Goal: Task Accomplishment & Management: Use online tool/utility

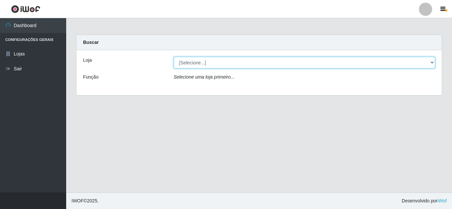
click at [432, 63] on select "[Selecione...] Rede Compras Supermercados - LOJA 5" at bounding box center [305, 63] width 262 height 12
select select "397"
click at [174, 57] on select "[Selecione...] Rede Compras Supermercados - LOJA 5" at bounding box center [305, 63] width 262 height 12
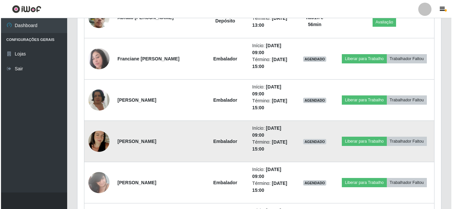
scroll to position [430, 0]
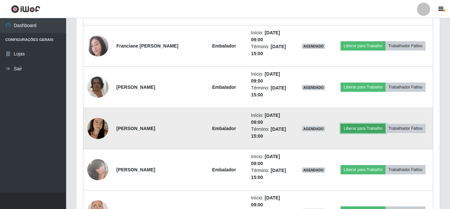
click at [344, 125] on button "Liberar para Trabalho" at bounding box center [363, 128] width 45 height 9
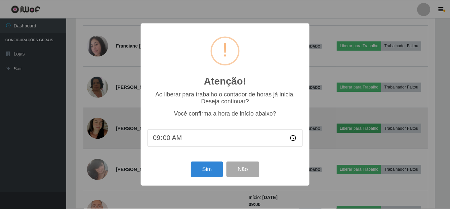
scroll to position [137, 360]
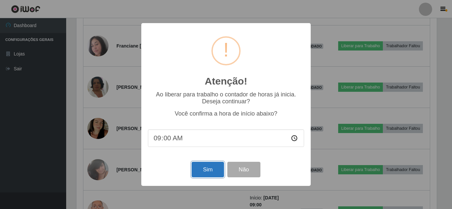
click at [203, 172] on button "Sim" at bounding box center [207, 170] width 32 height 16
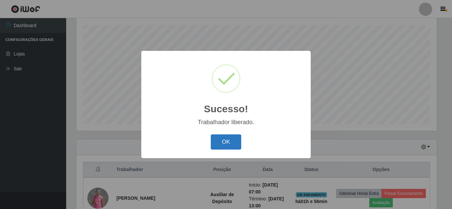
click at [226, 146] on button "OK" at bounding box center [226, 143] width 31 height 16
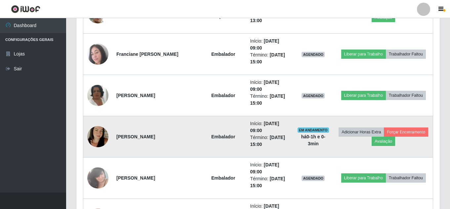
scroll to position [443, 0]
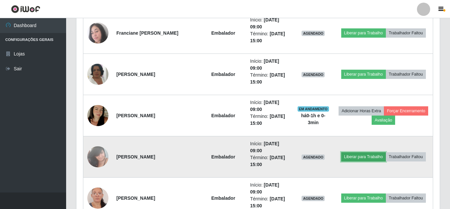
click at [368, 158] on button "Liberar para Trabalho" at bounding box center [363, 156] width 45 height 9
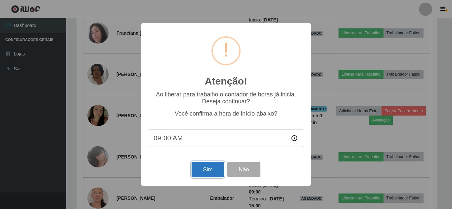
click at [199, 174] on button "Sim" at bounding box center [207, 170] width 32 height 16
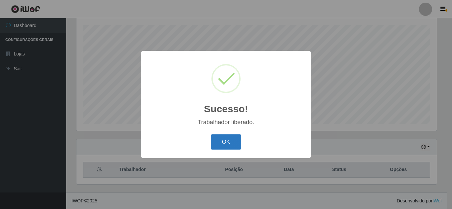
click at [225, 146] on button "OK" at bounding box center [226, 143] width 31 height 16
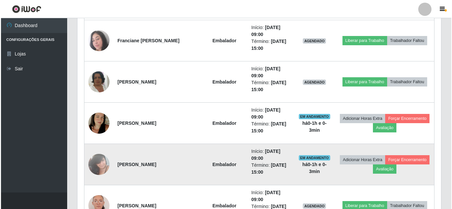
scroll to position [443, 0]
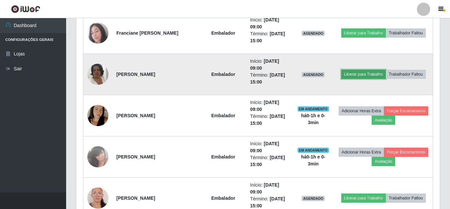
click at [356, 76] on button "Liberar para Trabalho" at bounding box center [363, 74] width 45 height 9
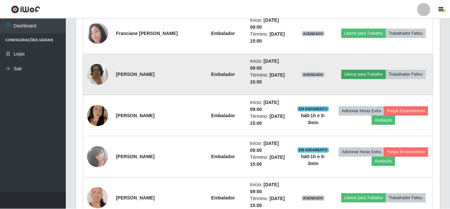
scroll to position [137, 360]
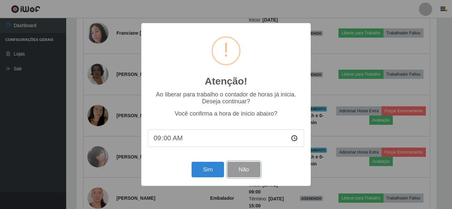
click at [251, 174] on button "Não" at bounding box center [243, 170] width 33 height 16
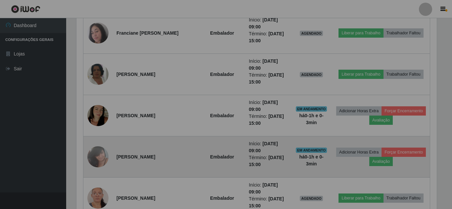
scroll to position [137, 363]
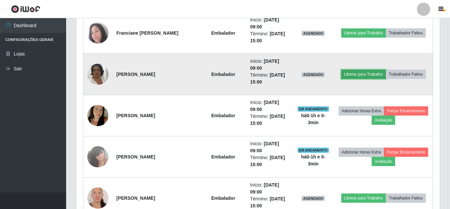
click at [360, 72] on button "Liberar para Trabalho" at bounding box center [363, 74] width 45 height 9
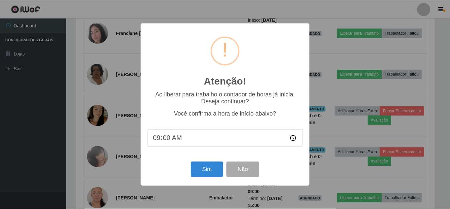
scroll to position [137, 360]
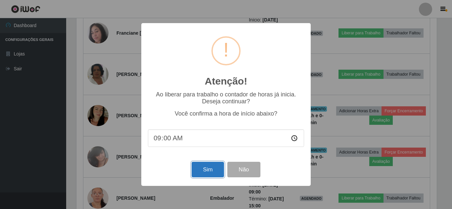
click at [206, 173] on button "Sim" at bounding box center [207, 170] width 32 height 16
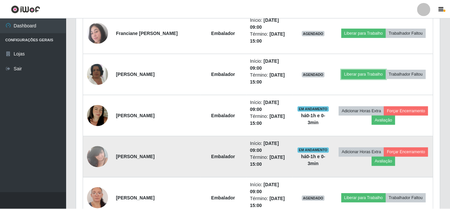
scroll to position [0, 0]
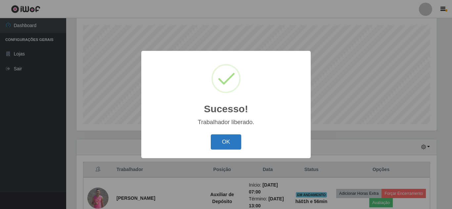
click at [232, 138] on button "OK" at bounding box center [226, 143] width 31 height 16
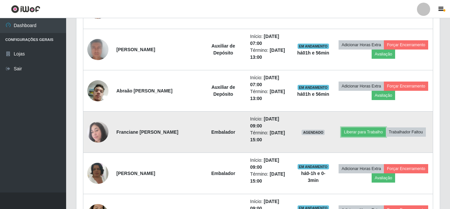
drag, startPoint x: 343, startPoint y: 131, endPoint x: 335, endPoint y: 130, distance: 8.4
click at [337, 130] on td "Liberar para Trabalho Trabalhador Faltou" at bounding box center [383, 132] width 99 height 41
click at [341, 135] on td "Liberar para Trabalho Trabalhador Faltou" at bounding box center [383, 132] width 99 height 41
click at [349, 133] on button "Liberar para Trabalho" at bounding box center [363, 132] width 45 height 9
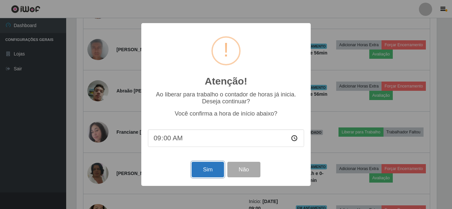
click at [213, 172] on button "Sim" at bounding box center [207, 170] width 32 height 16
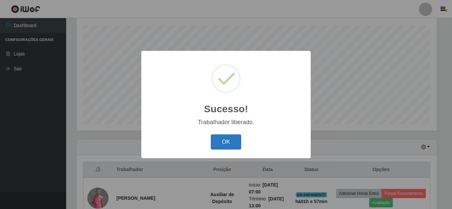
click at [241, 145] on button "OK" at bounding box center [226, 143] width 31 height 16
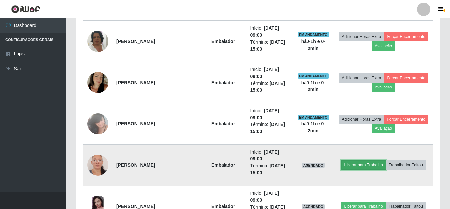
click at [352, 168] on button "Liberar para Trabalho" at bounding box center [363, 165] width 45 height 9
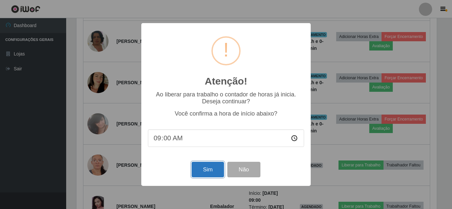
click at [211, 177] on button "Sim" at bounding box center [207, 170] width 32 height 16
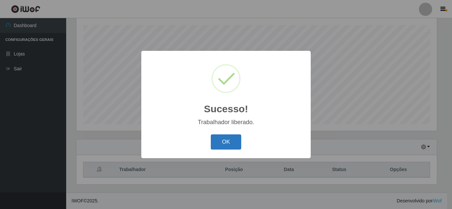
click at [234, 148] on button "OK" at bounding box center [226, 143] width 31 height 16
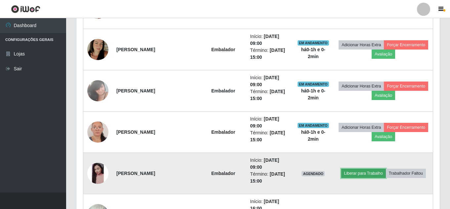
click at [373, 173] on button "Liberar para Trabalho" at bounding box center [363, 173] width 45 height 9
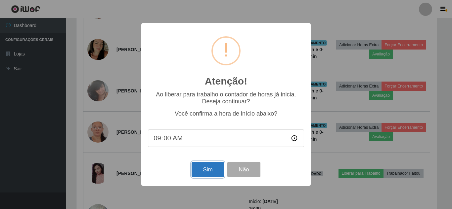
click at [204, 177] on button "Sim" at bounding box center [207, 170] width 32 height 16
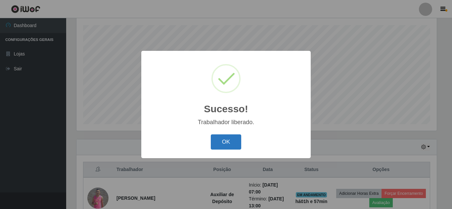
click at [227, 141] on button "OK" at bounding box center [226, 143] width 31 height 16
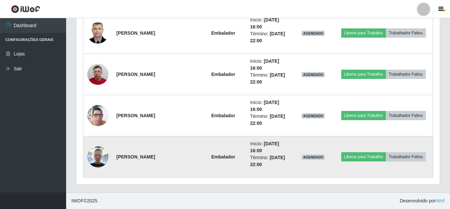
click at [96, 151] on img at bounding box center [97, 156] width 21 height 21
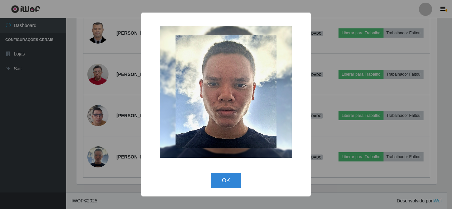
click at [98, 146] on div "× OK Cancel" at bounding box center [226, 104] width 452 height 209
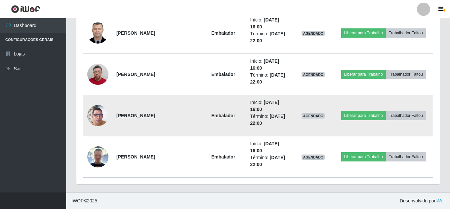
click at [98, 124] on img at bounding box center [97, 116] width 21 height 38
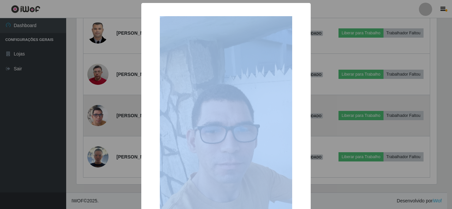
click at [98, 124] on div "× OK Cancel" at bounding box center [226, 104] width 452 height 209
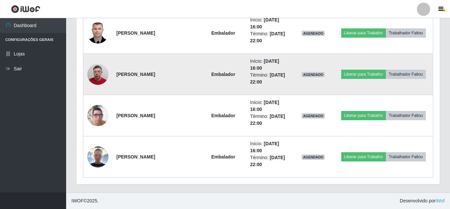
click at [100, 82] on img at bounding box center [97, 75] width 21 height 28
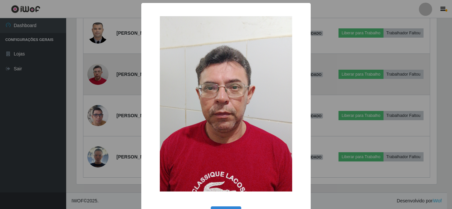
click at [100, 82] on div "× OK Cancel" at bounding box center [226, 104] width 452 height 209
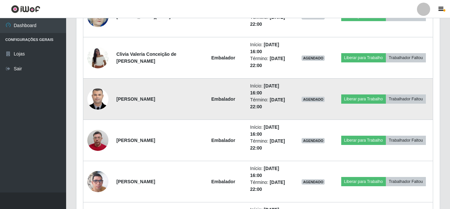
click at [100, 93] on img at bounding box center [97, 99] width 21 height 28
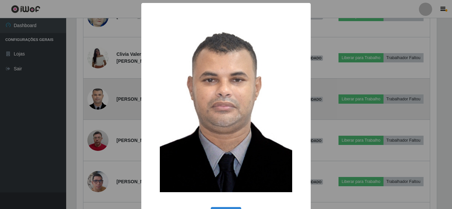
click at [100, 93] on div "× OK Cancel" at bounding box center [226, 104] width 452 height 209
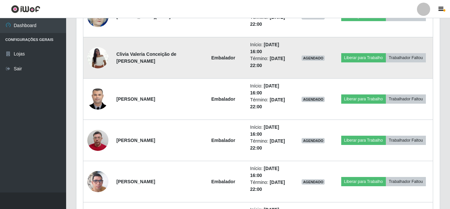
click at [103, 65] on img at bounding box center [97, 58] width 21 height 28
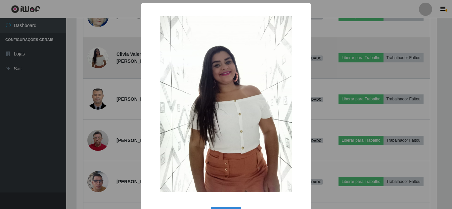
click at [103, 65] on div "× OK Cancel" at bounding box center [226, 104] width 452 height 209
